Goal: Task Accomplishment & Management: Manage account settings

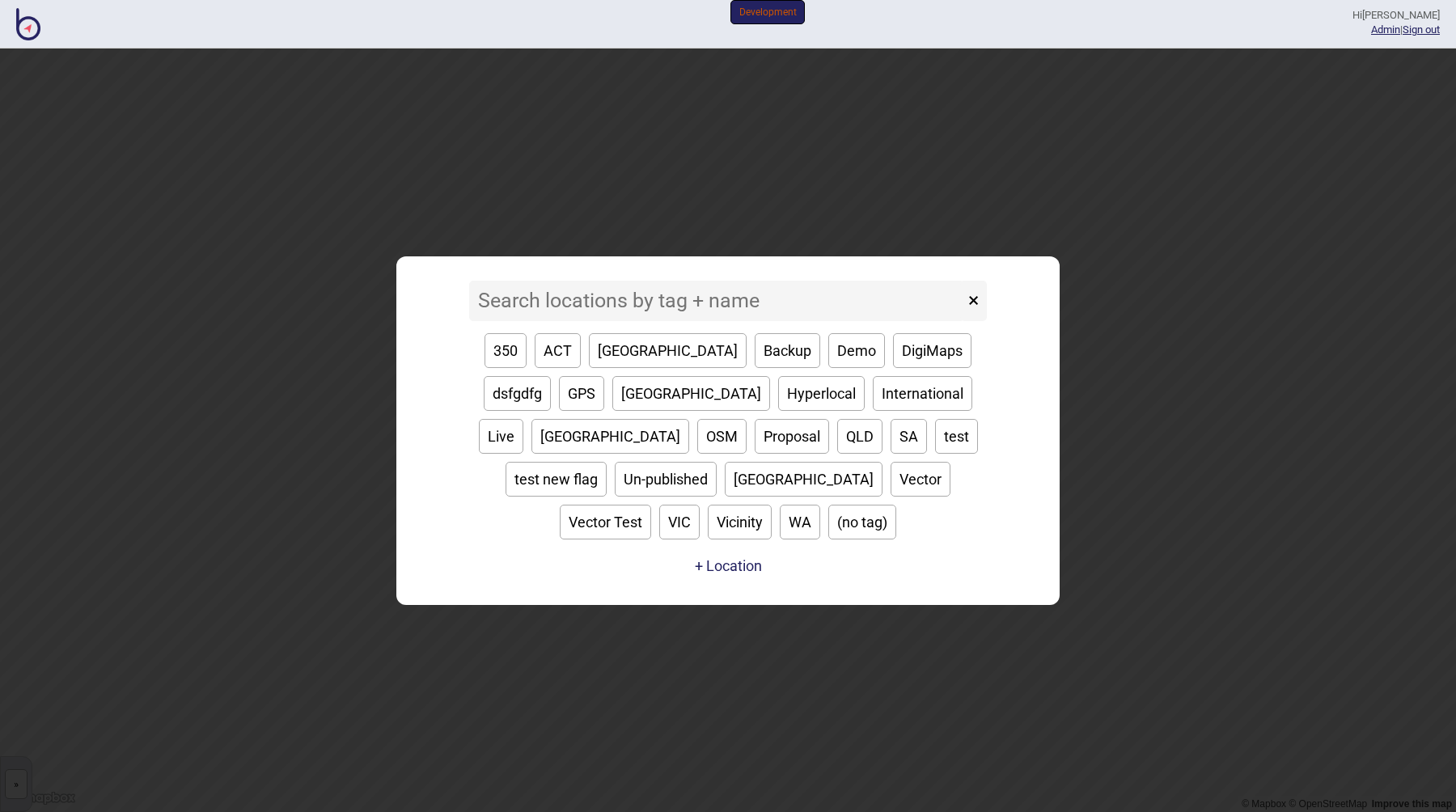
click at [829, 368] on button "Demo" at bounding box center [857, 350] width 57 height 34
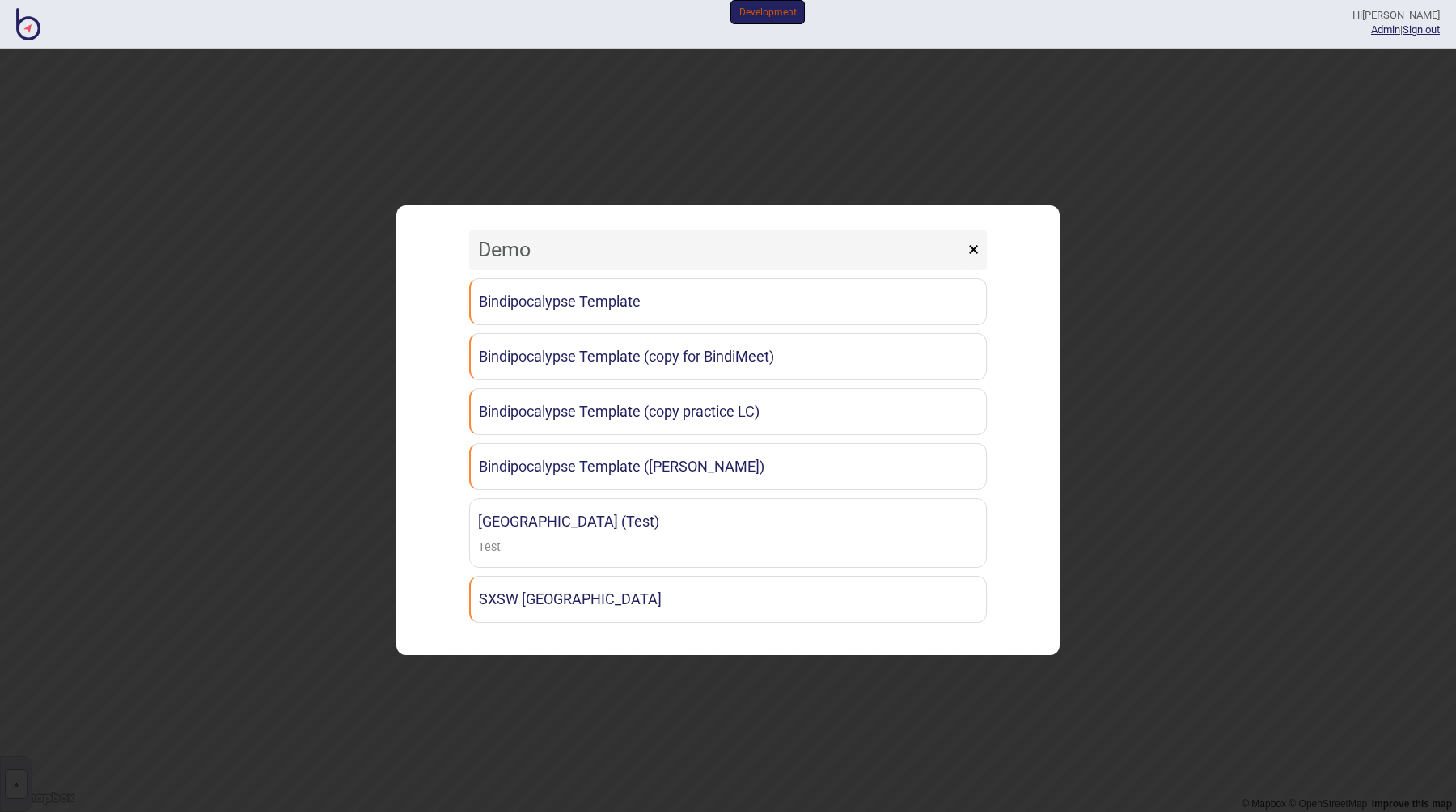
click at [665, 246] on input "Demo" at bounding box center [717, 250] width 495 height 40
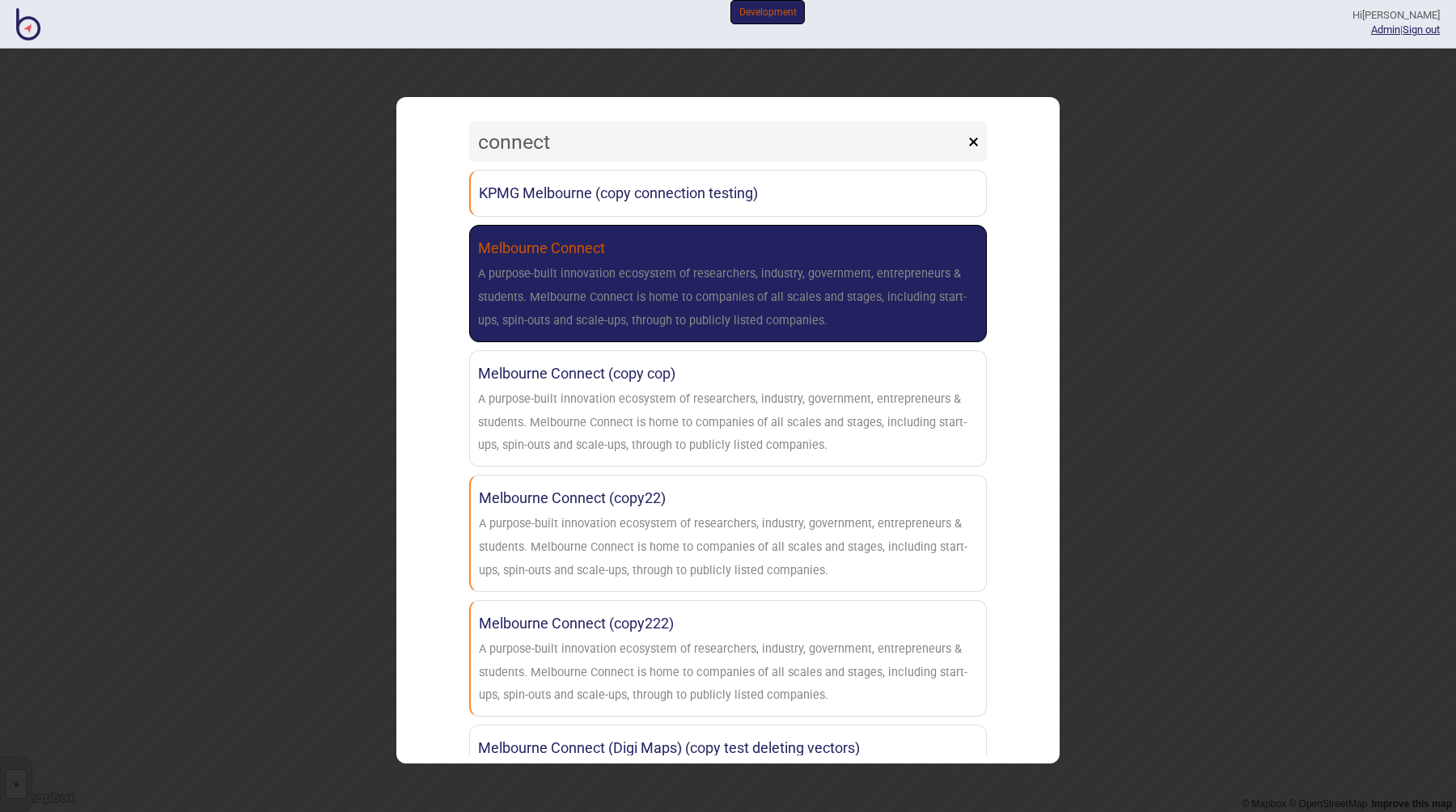
type input "connect"
click at [632, 290] on div "A purpose-built innovation ecosystem of researchers, industry, government, entr…" at bounding box center [728, 297] width 500 height 70
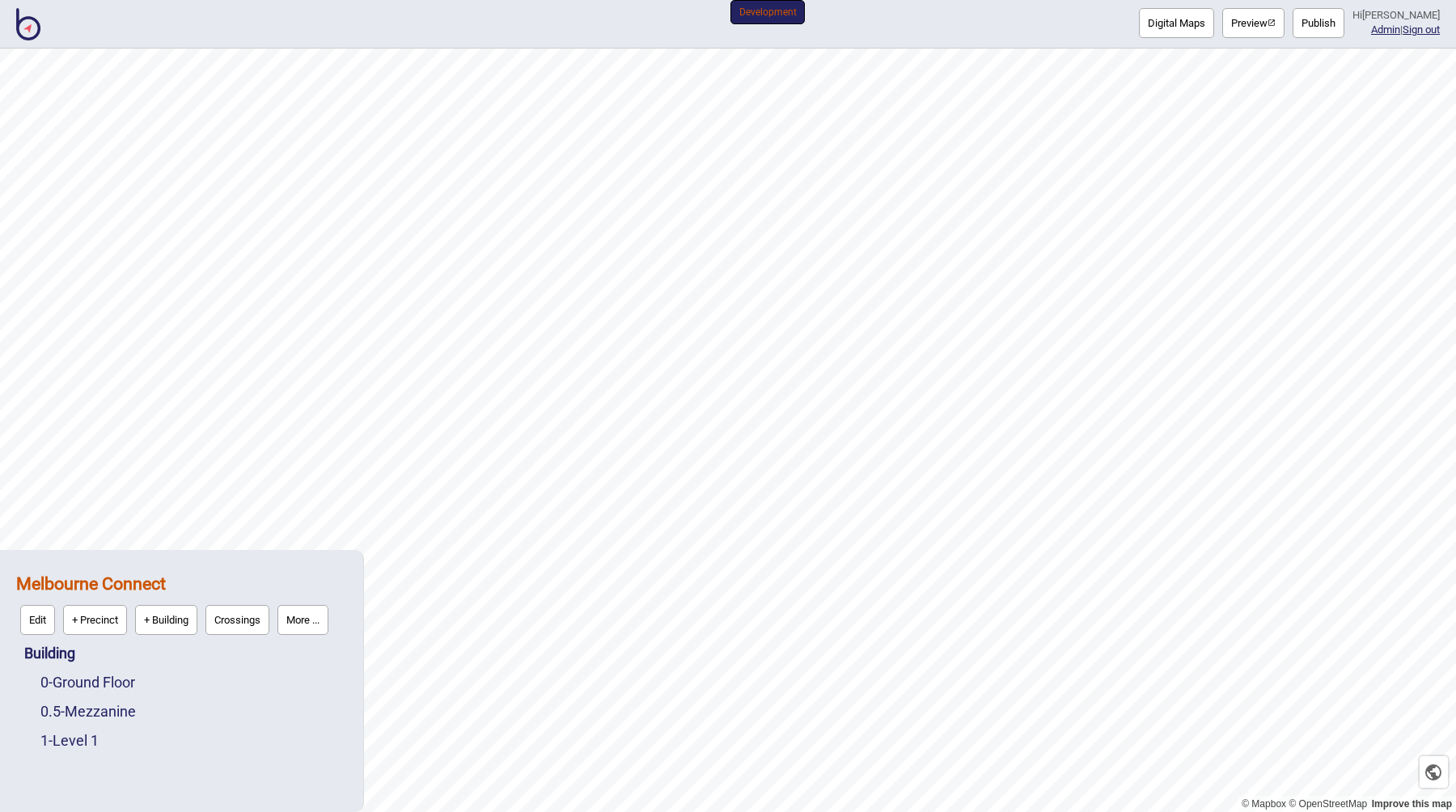
click at [1266, 19] on button "Preview" at bounding box center [1254, 22] width 62 height 30
click at [121, 683] on link "0 - Ground Floor" at bounding box center [88, 682] width 95 height 17
click at [78, 671] on button "Edit" at bounding box center [62, 678] width 34 height 30
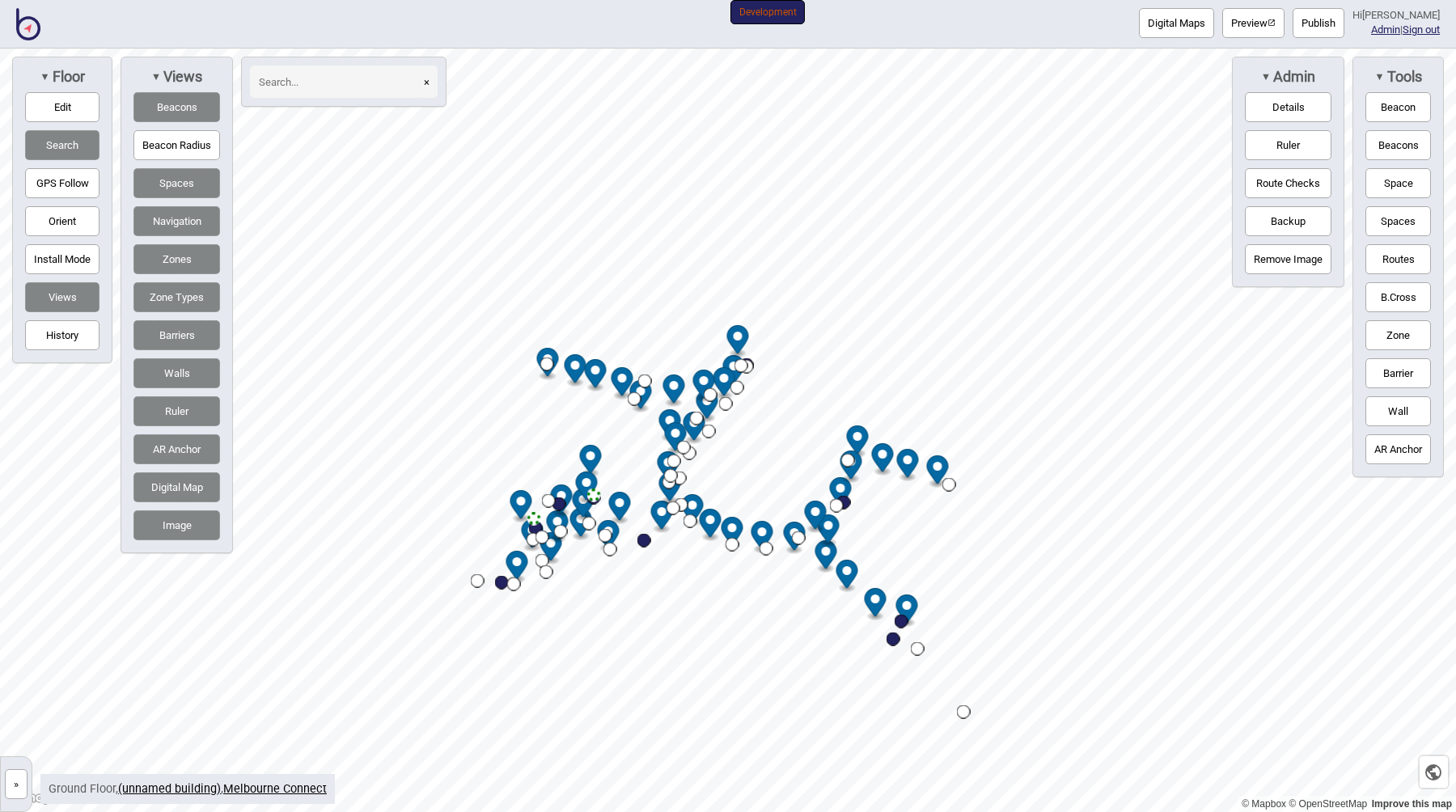
click at [10, 774] on button "»" at bounding box center [16, 784] width 22 height 30
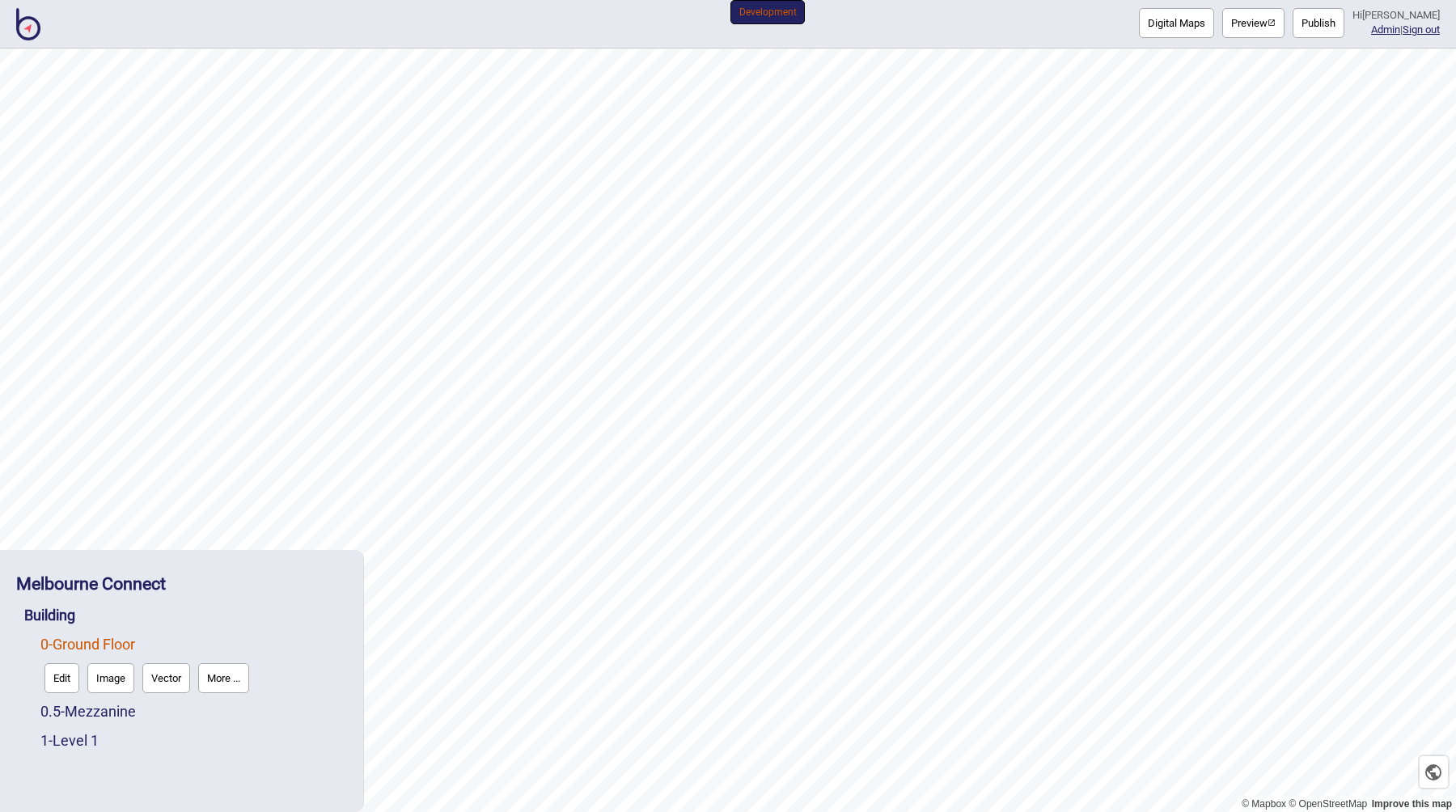
click at [231, 685] on button "More ..." at bounding box center [223, 678] width 51 height 30
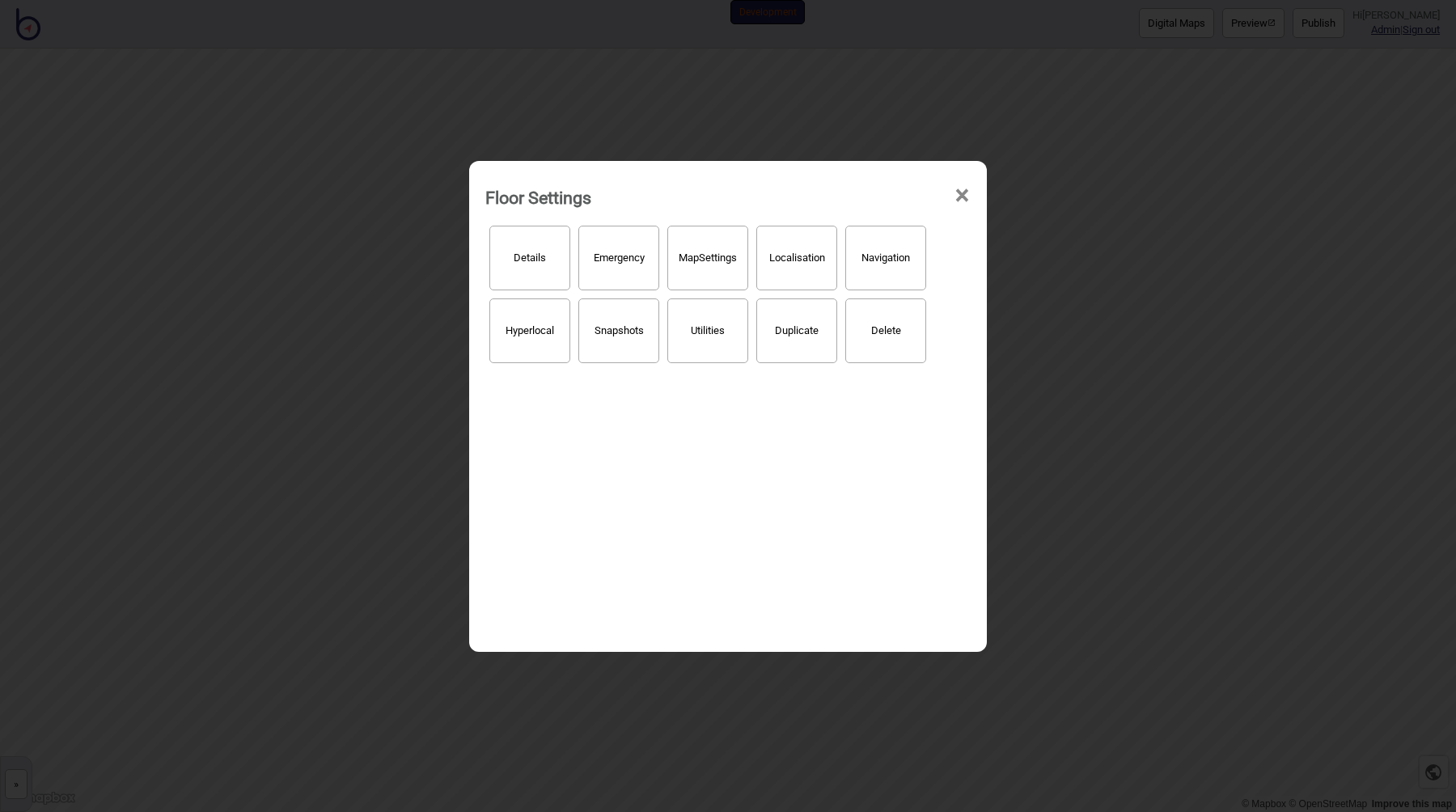
click at [553, 259] on button "Details" at bounding box center [530, 257] width 81 height 65
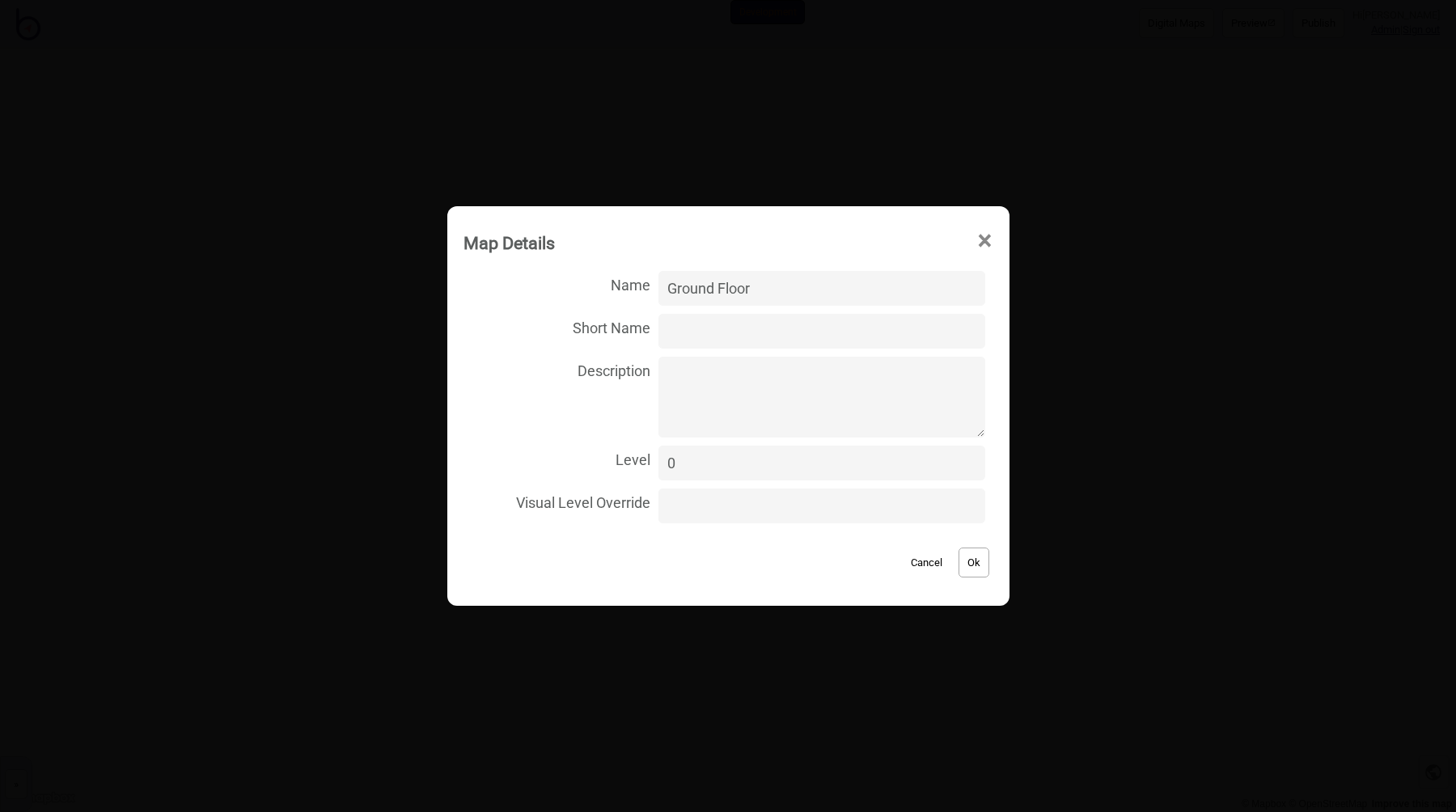
click at [689, 335] on input "Short Name" at bounding box center [821, 331] width 326 height 34
type input "G"
click at [959, 560] on button "Ok" at bounding box center [974, 562] width 31 height 30
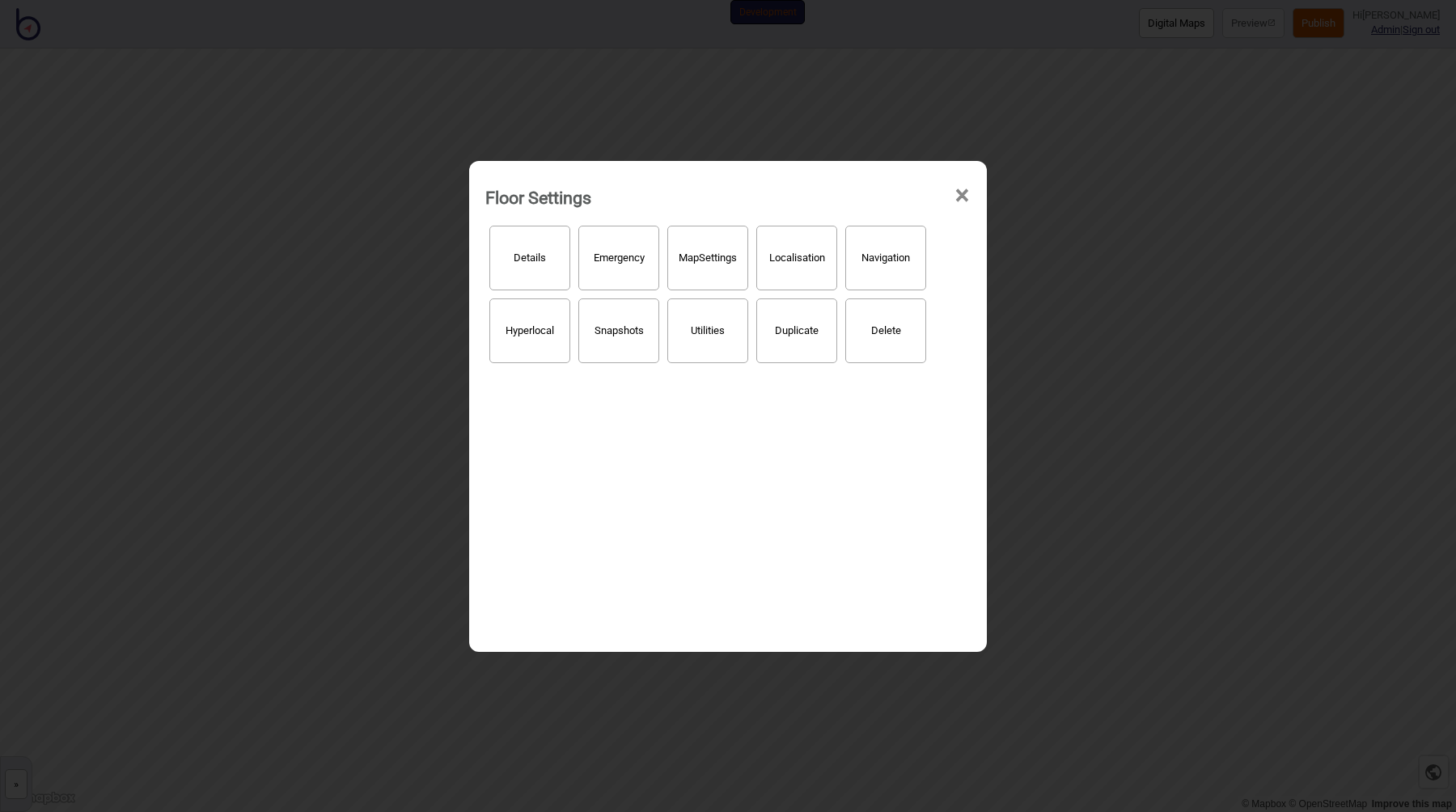
click at [1151, 132] on div "Floor Settings × Details Emergency Map Settings Localisation Navigation Hyperlo…" at bounding box center [728, 406] width 1456 height 812
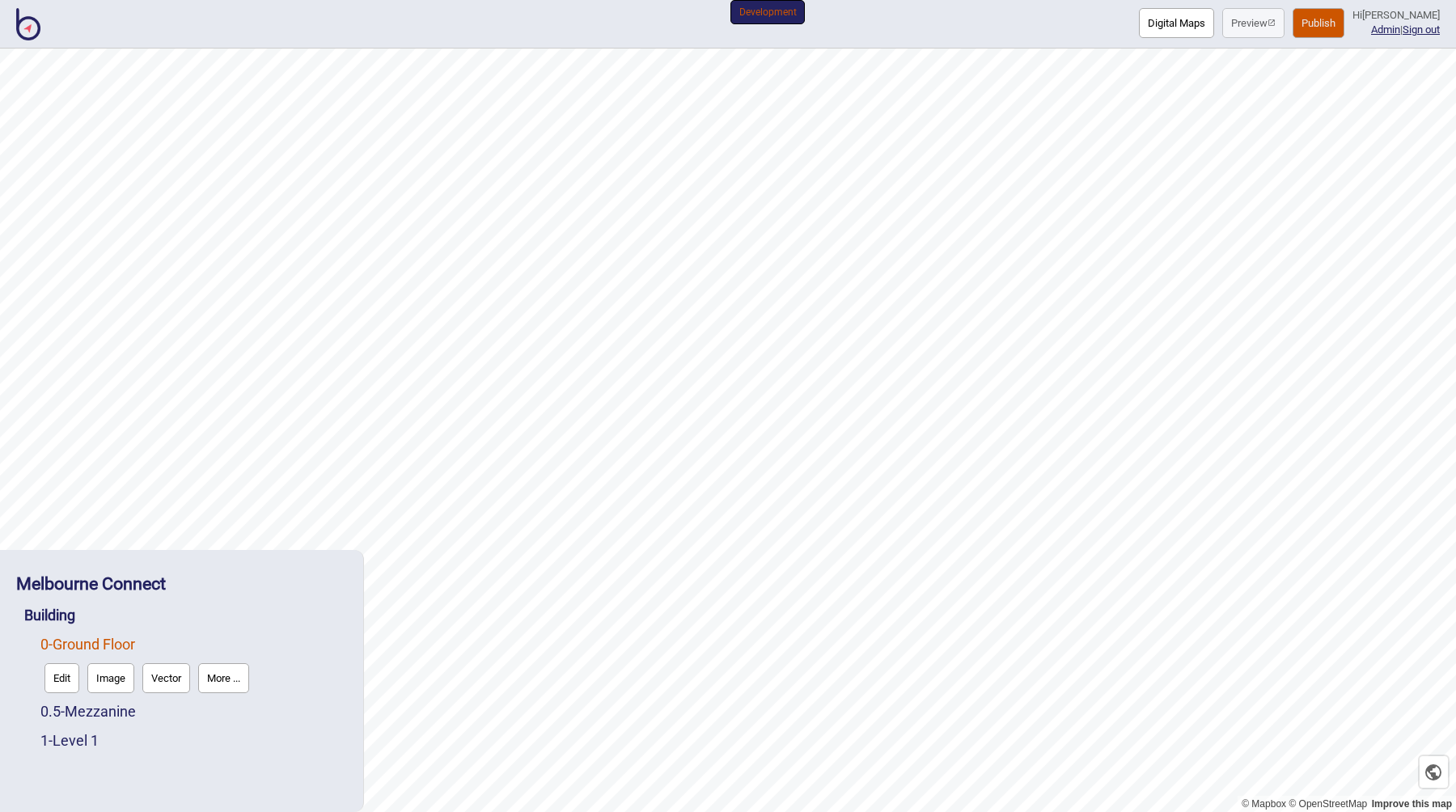
click at [1317, 22] on button "Publish" at bounding box center [1319, 22] width 52 height 30
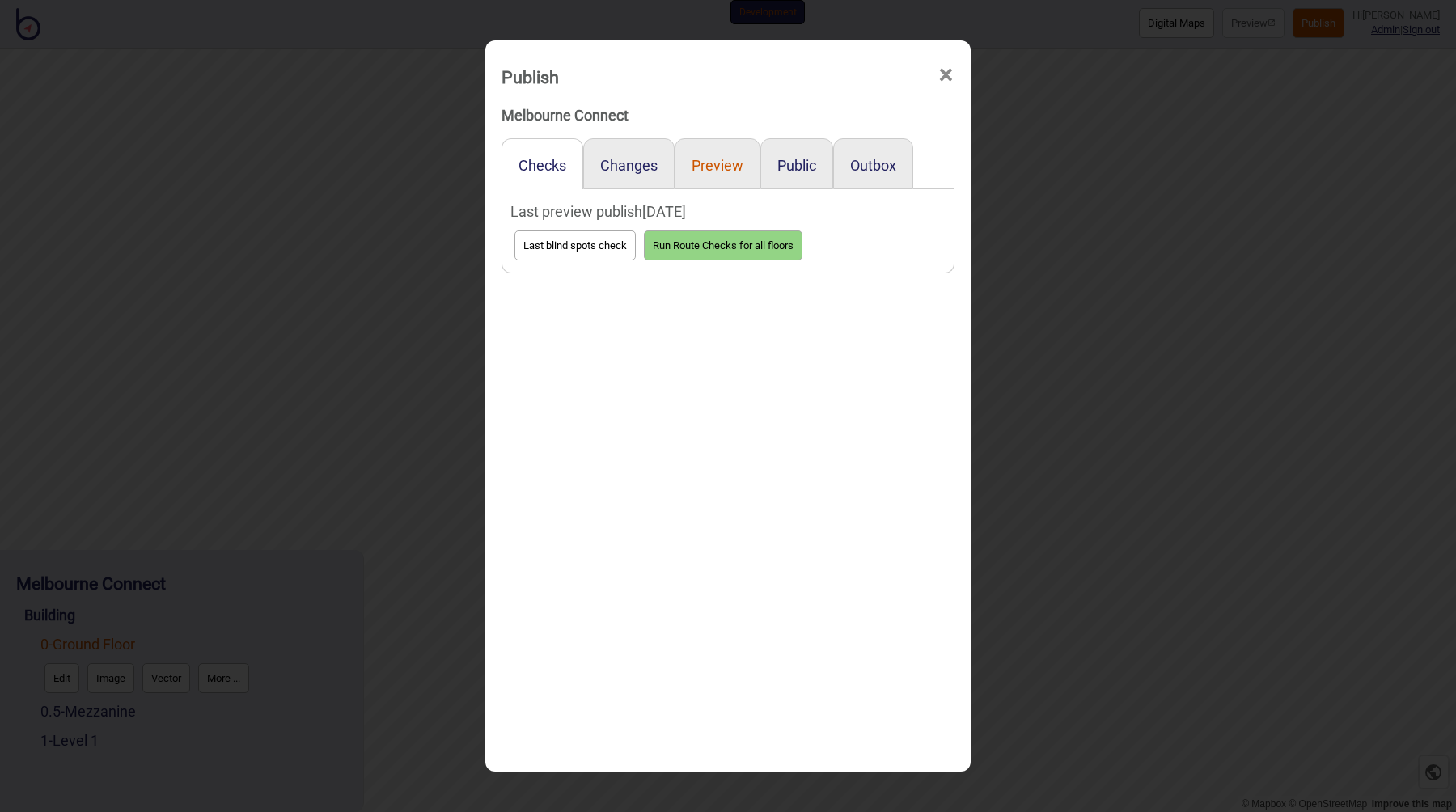
click at [741, 166] on button "Preview" at bounding box center [718, 165] width 52 height 17
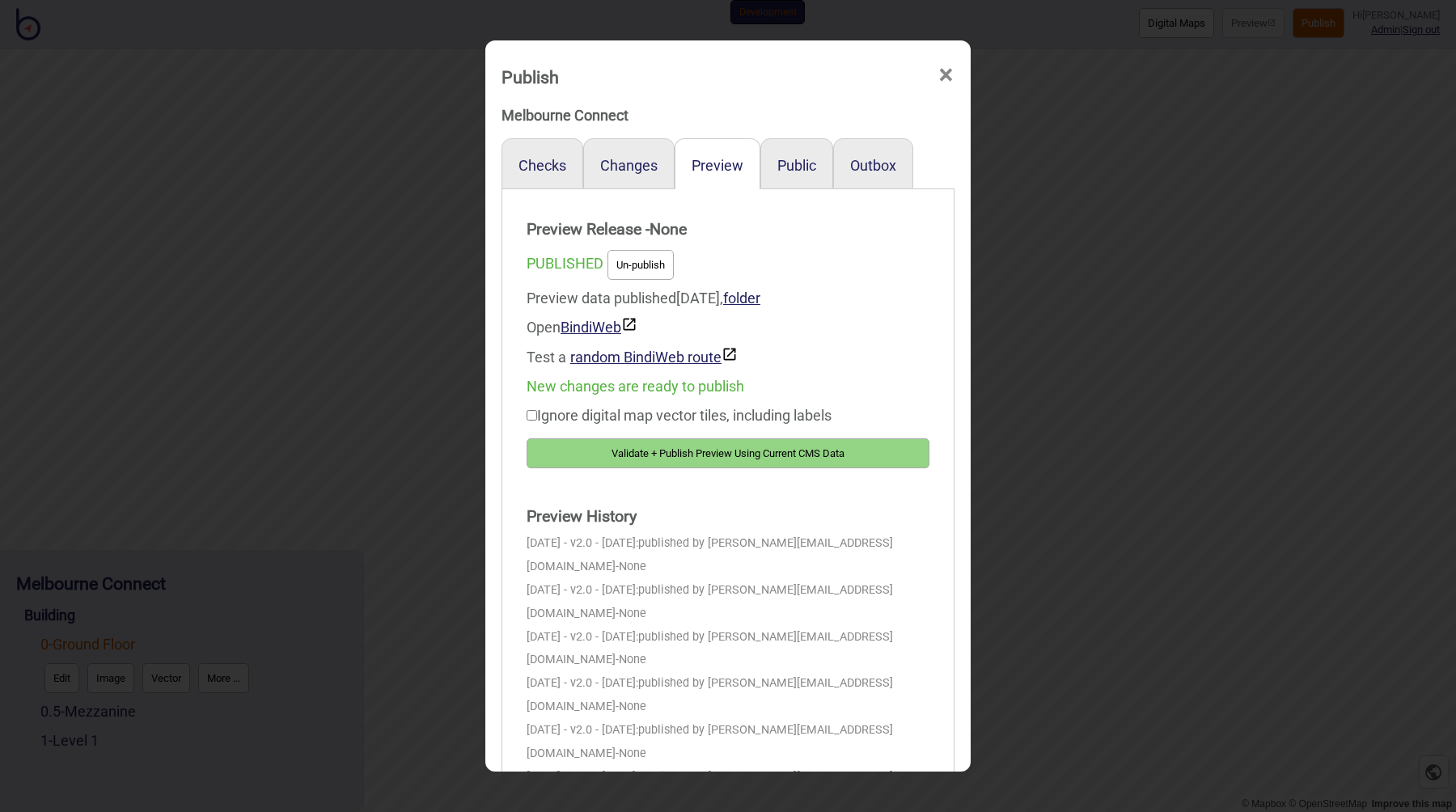
click at [751, 455] on button "Validate + Publish Preview Using Current CMS Data" at bounding box center [728, 453] width 403 height 30
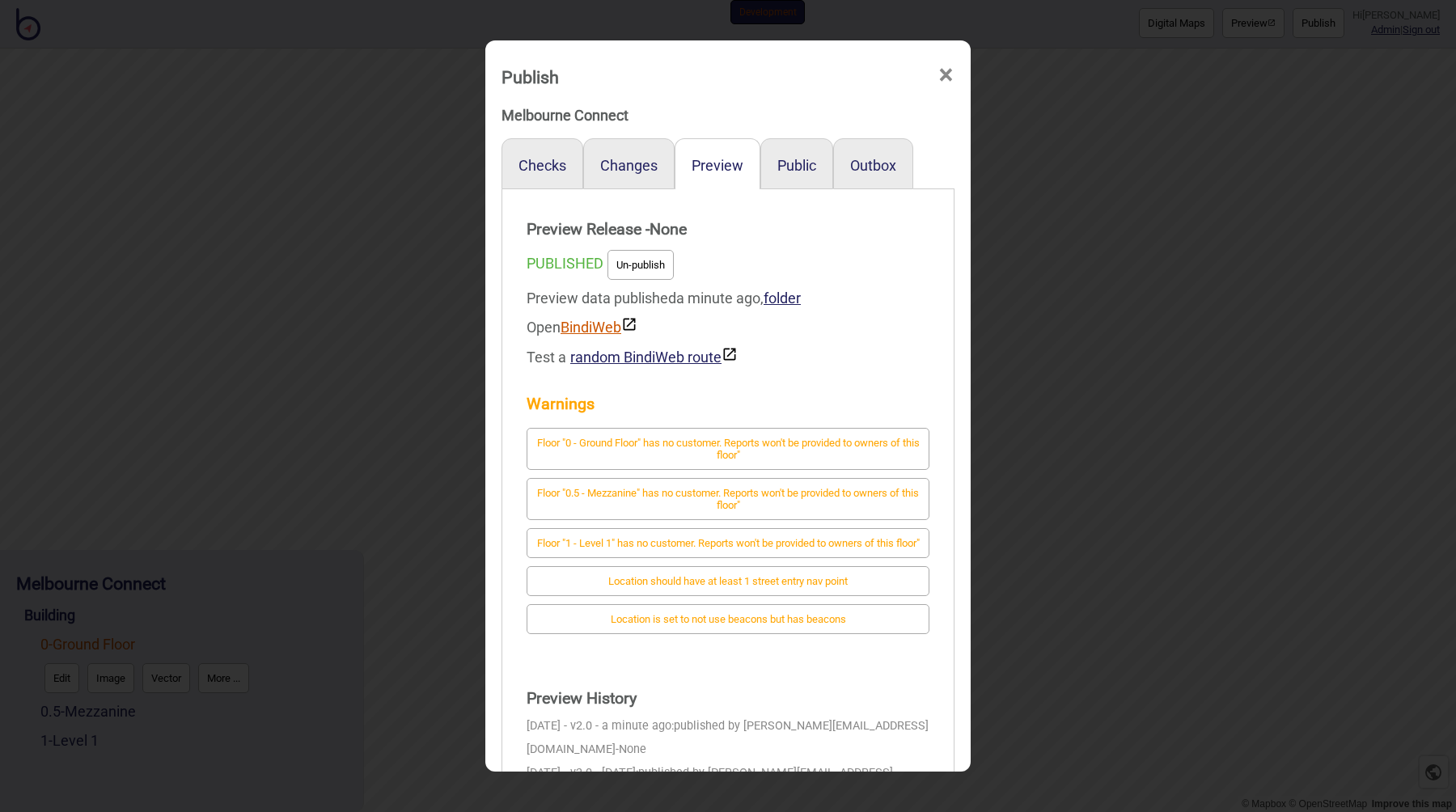
click at [596, 325] on link "BindiWeb" at bounding box center [599, 327] width 77 height 17
